Goal: Complete Application Form: Complete application form

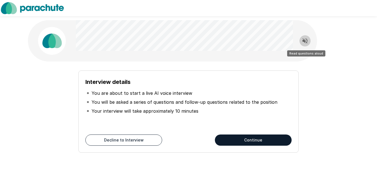
click at [306, 42] on icon "Read questions aloud" at bounding box center [304, 40] width 5 height 5
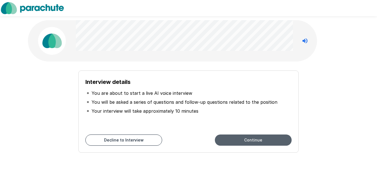
click at [258, 142] on button "Continue" at bounding box center [253, 139] width 77 height 11
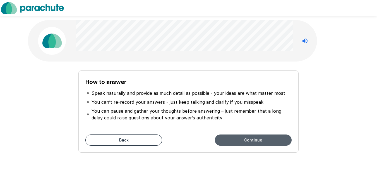
click at [258, 142] on button "Continue" at bounding box center [253, 139] width 77 height 11
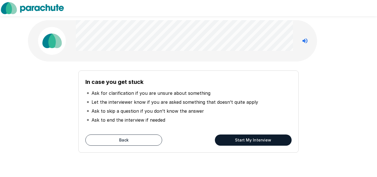
click at [258, 142] on button "Start My Interview" at bounding box center [253, 139] width 77 height 11
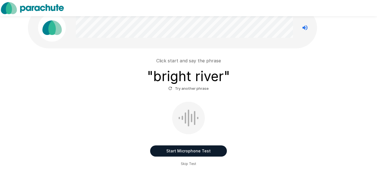
scroll to position [15, 0]
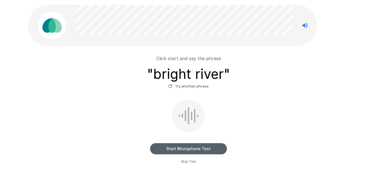
click at [188, 148] on button "Start Microphone Test" at bounding box center [188, 148] width 77 height 11
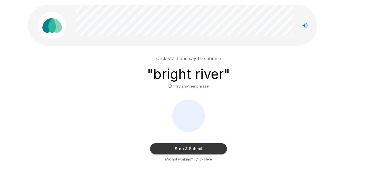
click at [188, 148] on button "Stop & Submit" at bounding box center [188, 148] width 77 height 11
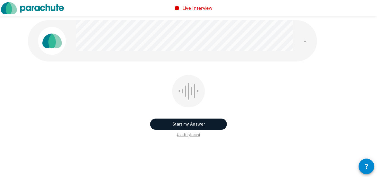
click at [185, 124] on button "Start my Answer" at bounding box center [188, 123] width 77 height 11
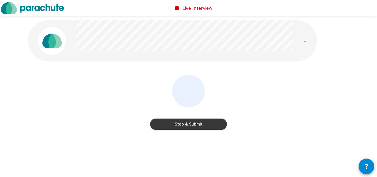
click at [185, 124] on button "Stop & Submit" at bounding box center [188, 123] width 77 height 11
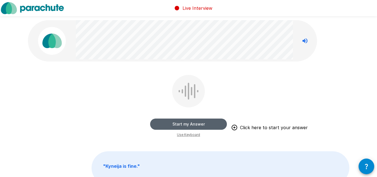
click at [185, 124] on button "Start my Answer" at bounding box center [188, 123] width 77 height 11
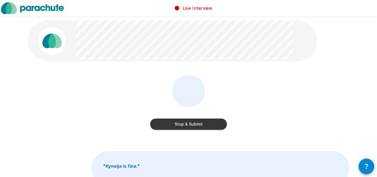
click at [185, 124] on button "Stop & Submit" at bounding box center [188, 123] width 77 height 11
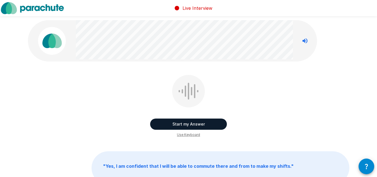
click at [192, 122] on button "Start my Answer" at bounding box center [188, 123] width 77 height 11
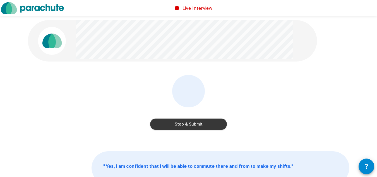
click at [192, 122] on button "Stop & Submit" at bounding box center [188, 123] width 77 height 11
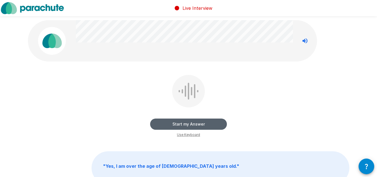
click at [182, 122] on button "Start my Answer" at bounding box center [188, 123] width 77 height 11
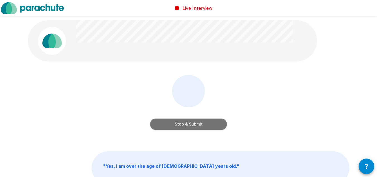
click at [182, 122] on button "Stop & Submit" at bounding box center [188, 123] width 77 height 11
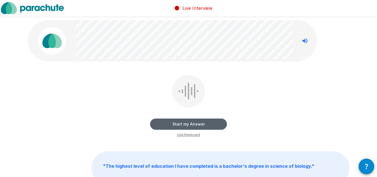
click at [170, 126] on button "Start my Answer" at bounding box center [188, 123] width 77 height 11
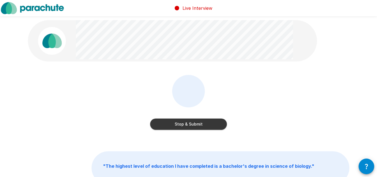
click at [170, 126] on button "Stop & Submit" at bounding box center [188, 123] width 77 height 11
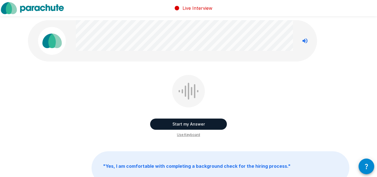
click at [191, 122] on button "Start my Answer" at bounding box center [188, 123] width 77 height 11
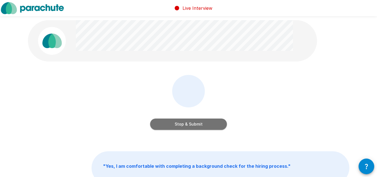
click at [191, 122] on button "Stop & Submit" at bounding box center [188, 123] width 77 height 11
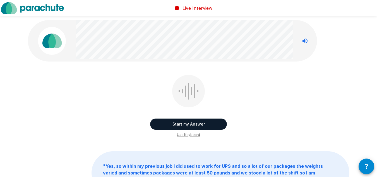
click at [191, 122] on button "Start my Answer" at bounding box center [188, 123] width 77 height 11
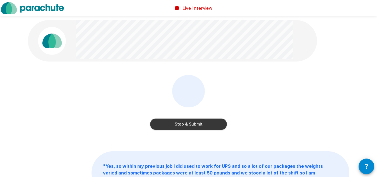
click at [191, 122] on button "Stop & Submit" at bounding box center [188, 123] width 77 height 11
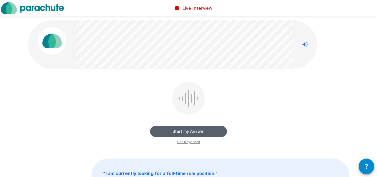
click at [197, 129] on button "Start my Answer" at bounding box center [188, 131] width 77 height 11
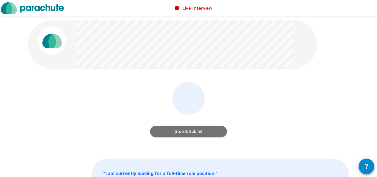
click at [197, 129] on button "Stop & Submit" at bounding box center [188, 131] width 77 height 11
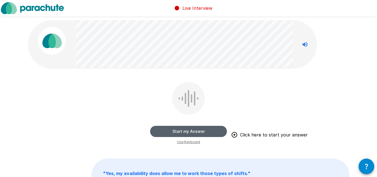
click at [197, 129] on button "Start my Answer" at bounding box center [188, 131] width 77 height 11
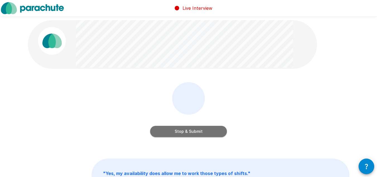
click at [197, 129] on button "Stop & Submit" at bounding box center [188, 131] width 77 height 11
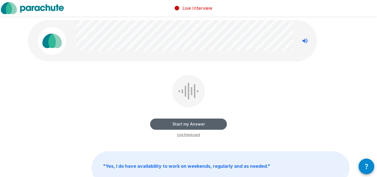
click at [185, 122] on button "Start my Answer" at bounding box center [188, 123] width 77 height 11
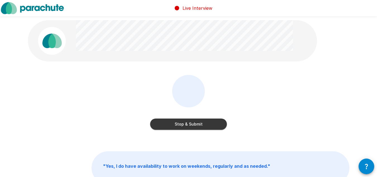
click at [185, 122] on button "Stop & Submit" at bounding box center [188, 123] width 77 height 11
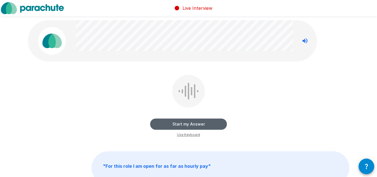
click at [185, 122] on button "Start my Answer" at bounding box center [188, 123] width 77 height 11
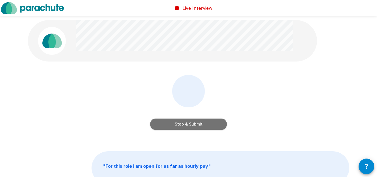
click at [185, 122] on button "Stop & Submit" at bounding box center [188, 123] width 77 height 11
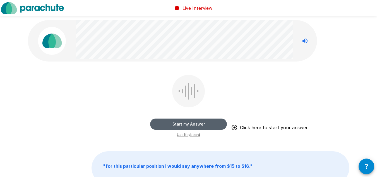
click at [185, 122] on button "Start my Answer" at bounding box center [188, 123] width 77 height 11
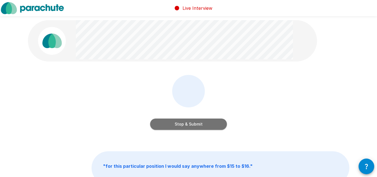
click at [185, 122] on button "Stop & Submit" at bounding box center [188, 123] width 77 height 11
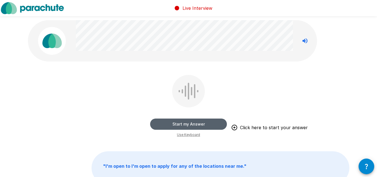
click at [185, 122] on button "Start my Answer" at bounding box center [188, 123] width 77 height 11
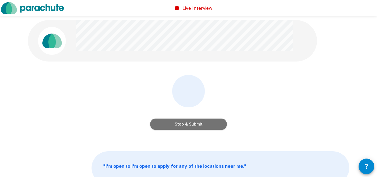
click at [185, 122] on button "Stop & Submit" at bounding box center [188, 123] width 77 height 11
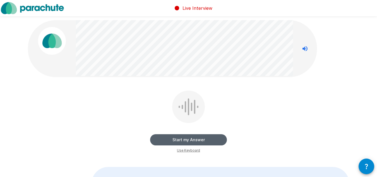
click at [189, 141] on button "Start my Answer" at bounding box center [188, 139] width 77 height 11
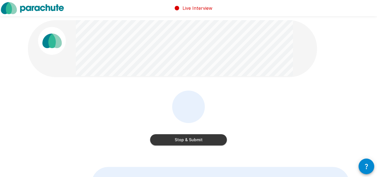
click at [189, 141] on button "Stop & Submit" at bounding box center [188, 139] width 77 height 11
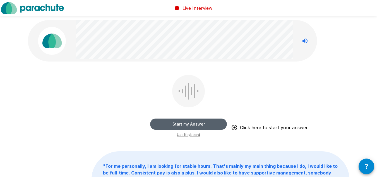
click at [186, 124] on button "Start my Answer" at bounding box center [188, 123] width 77 height 11
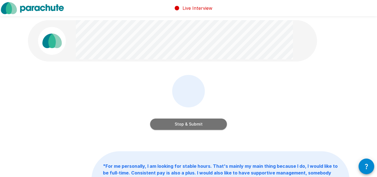
click at [186, 124] on button "Stop & Submit" at bounding box center [188, 123] width 77 height 11
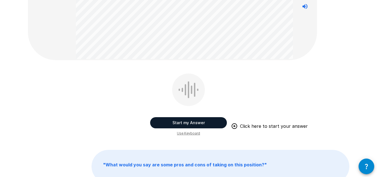
scroll to position [67, 0]
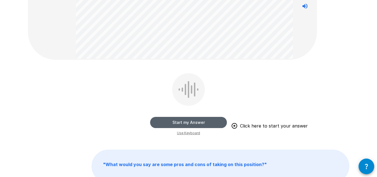
click at [195, 124] on button "Start my Answer" at bounding box center [188, 122] width 77 height 11
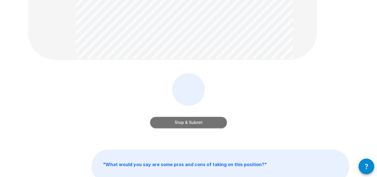
click at [195, 124] on button "Stop & Submit" at bounding box center [188, 122] width 77 height 11
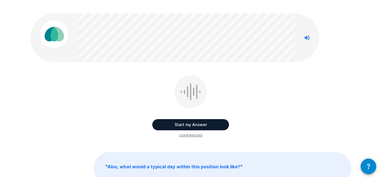
scroll to position [0, 0]
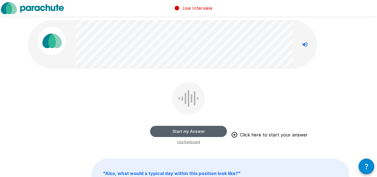
click at [195, 129] on button "Start my Answer" at bounding box center [188, 131] width 77 height 11
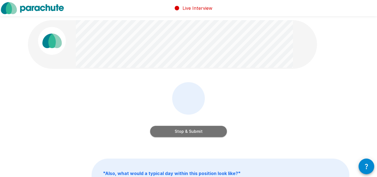
click at [195, 129] on button "Stop & Submit" at bounding box center [188, 131] width 77 height 11
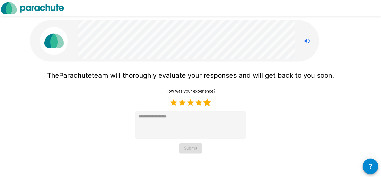
click at [206, 104] on label "5 Stars" at bounding box center [207, 102] width 8 height 8
type textarea "*"
click at [195, 147] on button "Submit" at bounding box center [190, 148] width 23 height 10
